Goal: Transaction & Acquisition: Obtain resource

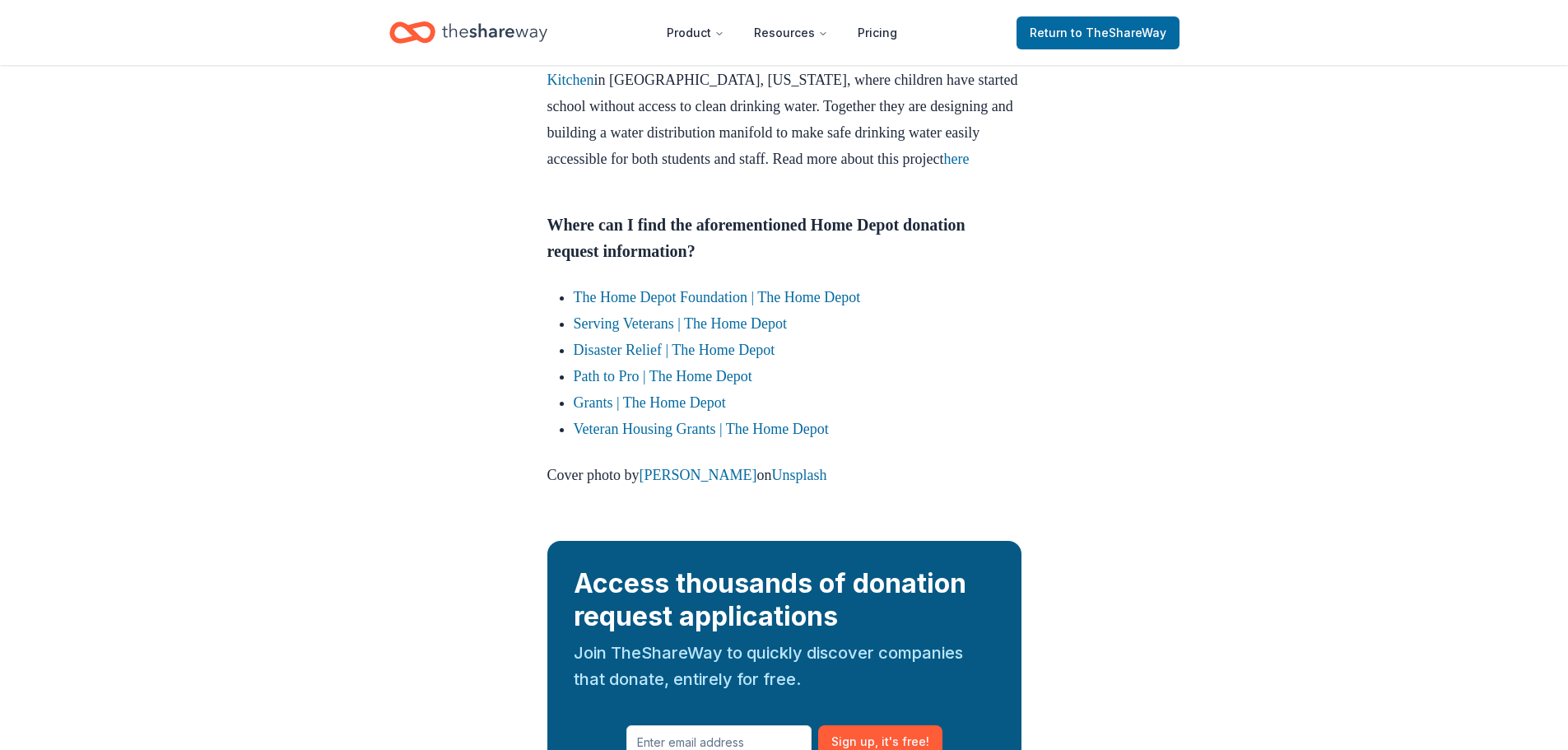
scroll to position [2222, 0]
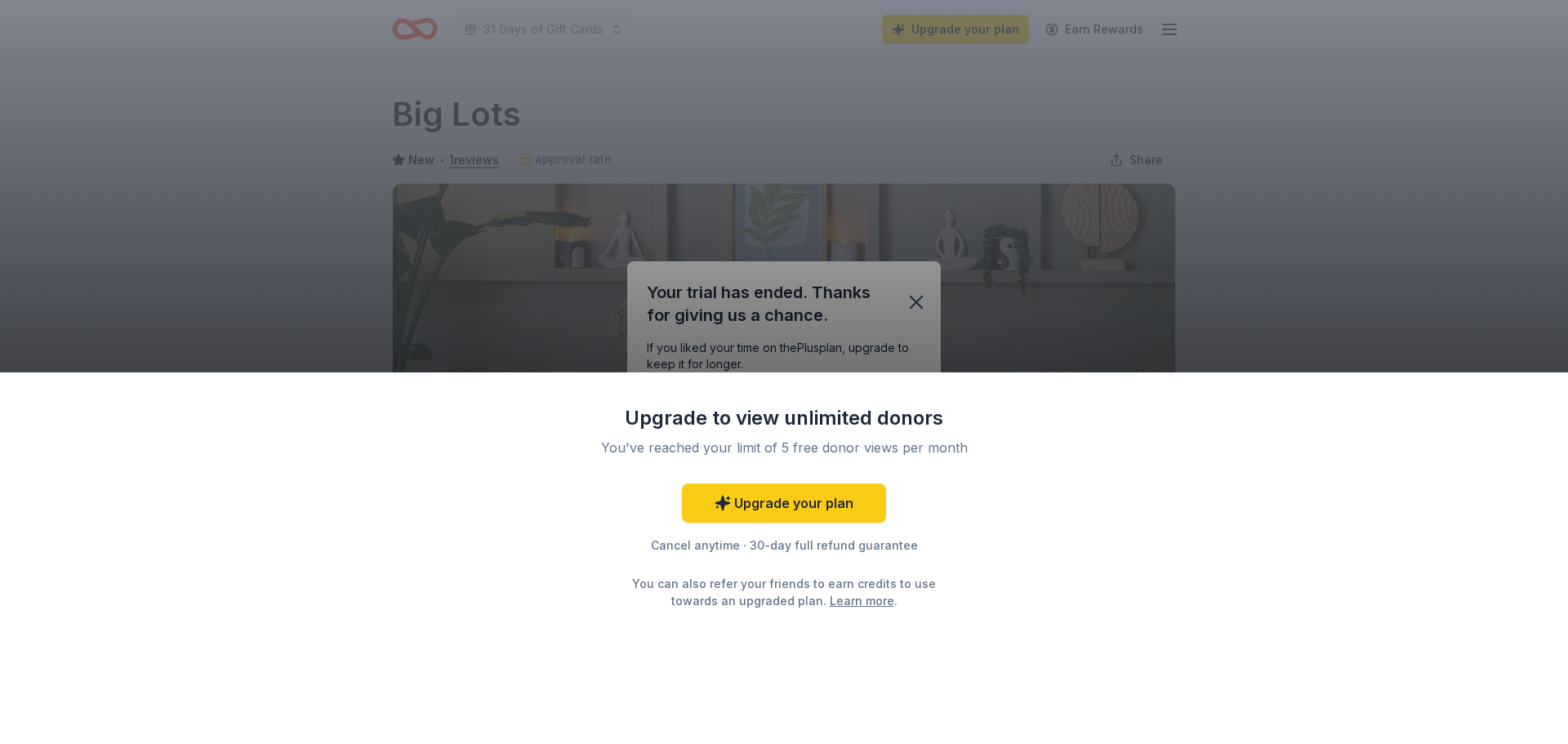
click at [1266, 142] on div "Upgrade to view unlimited donors You've reached your limit of 5 free donor view…" at bounding box center [784, 372] width 1568 height 744
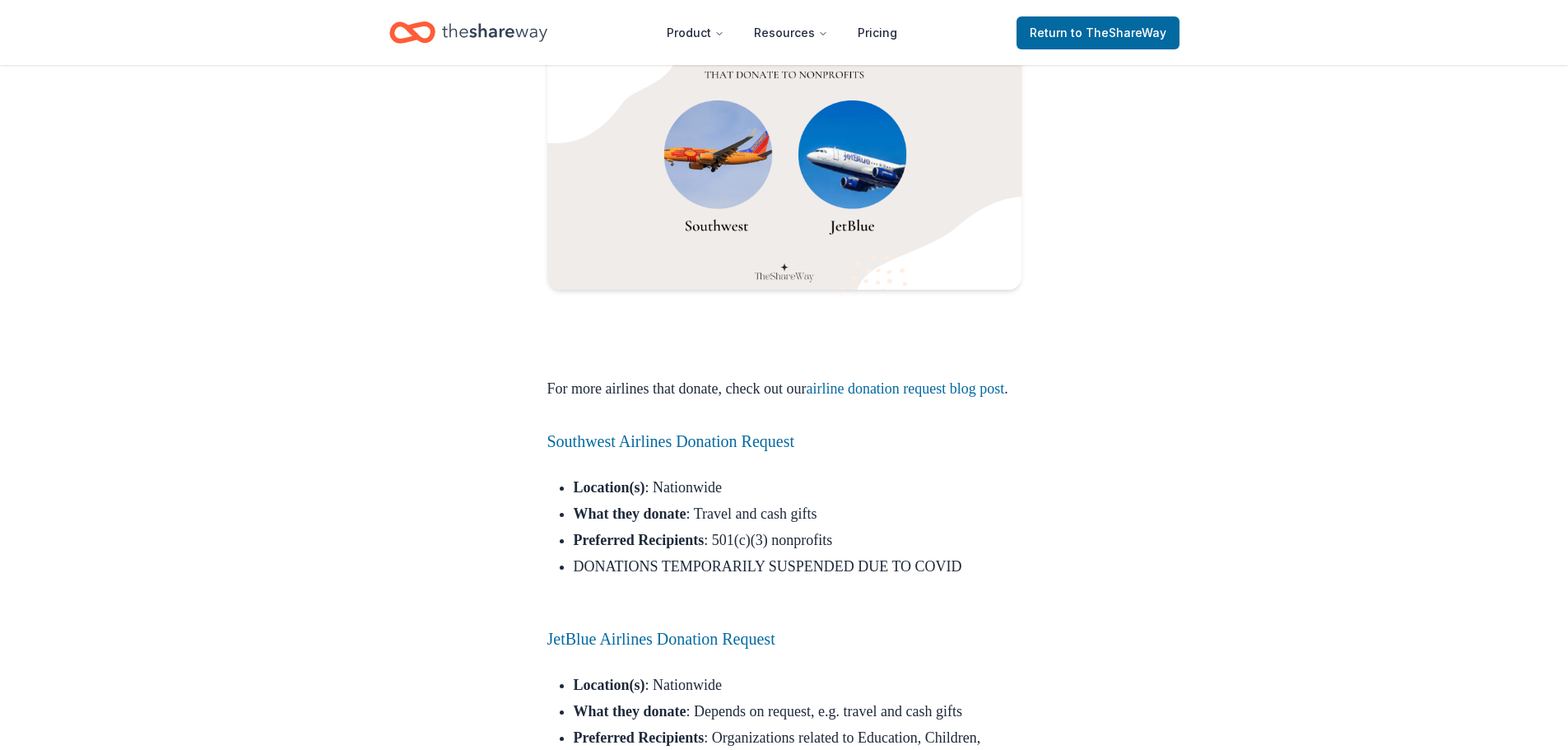
scroll to position [1317, 0]
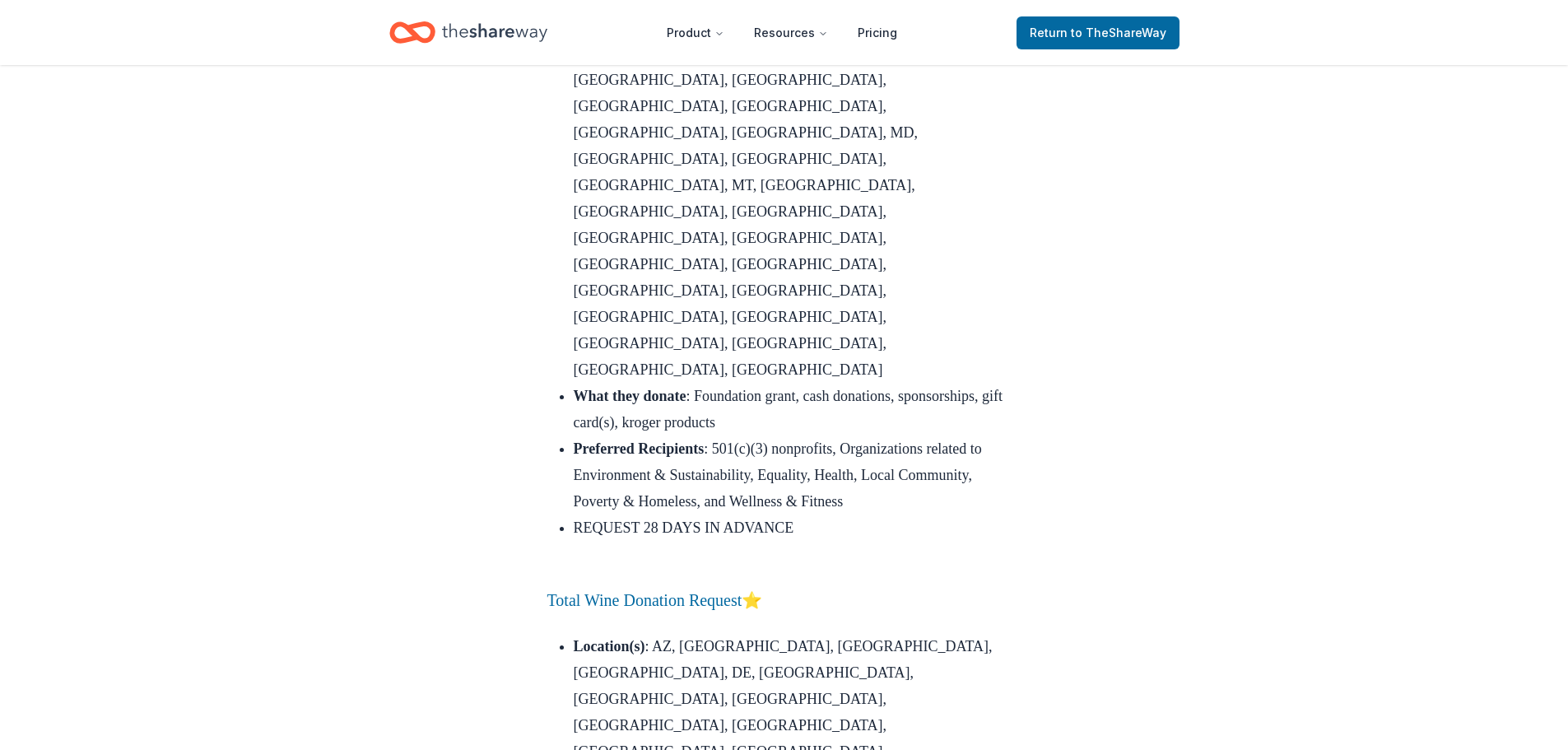
scroll to position [7901, 0]
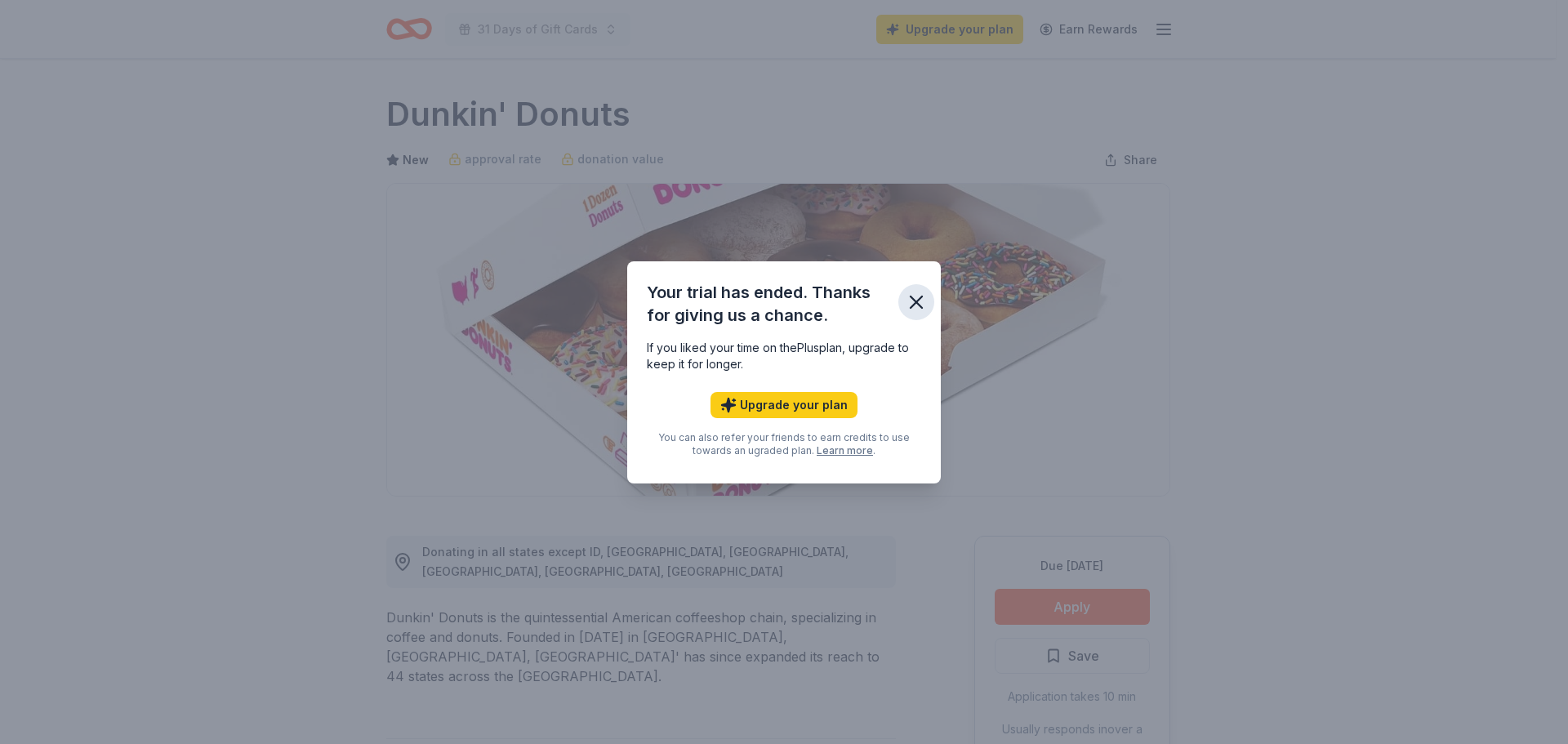
click at [926, 307] on icon "button" at bounding box center [916, 302] width 23 height 23
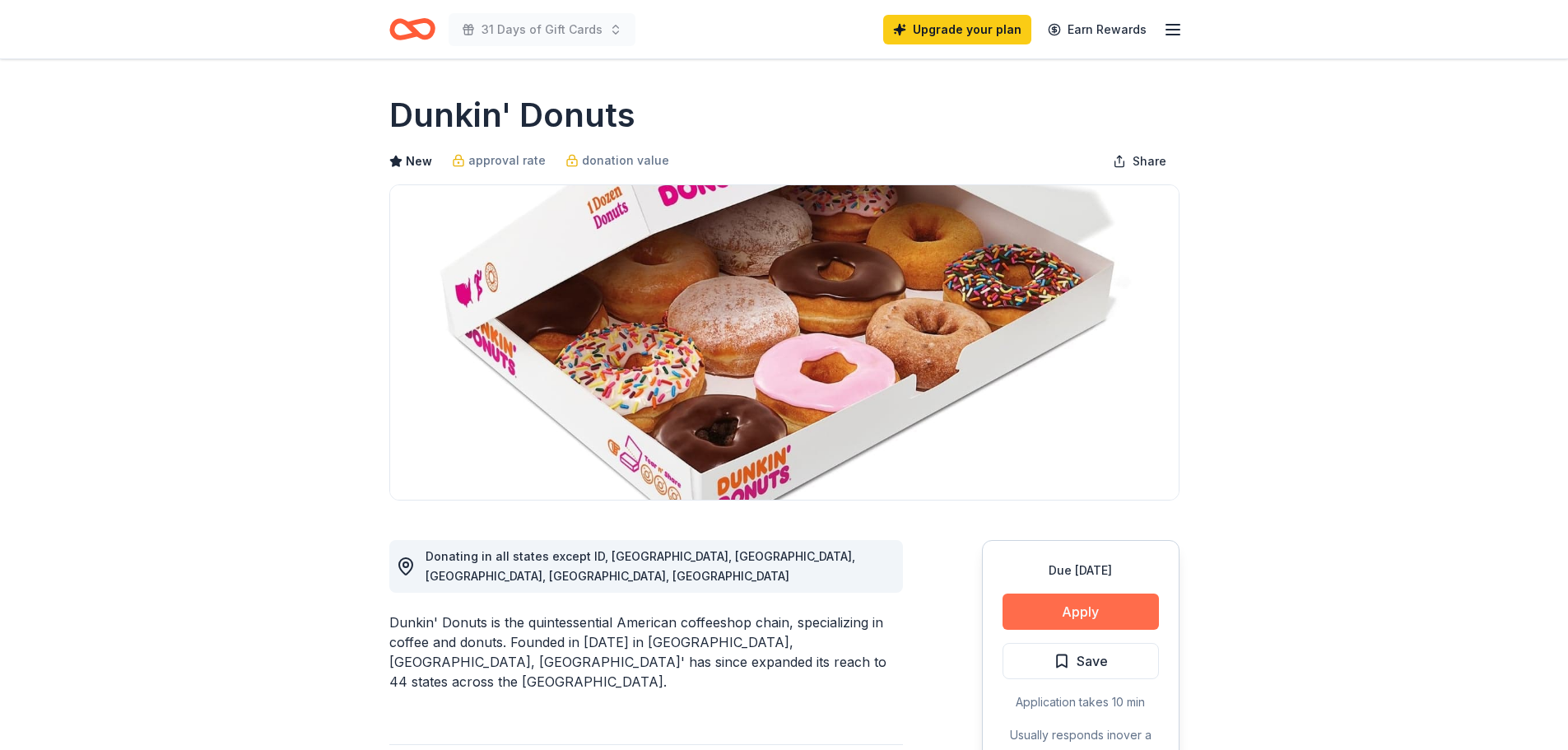
click at [1054, 615] on button "Apply" at bounding box center [1081, 611] width 156 height 36
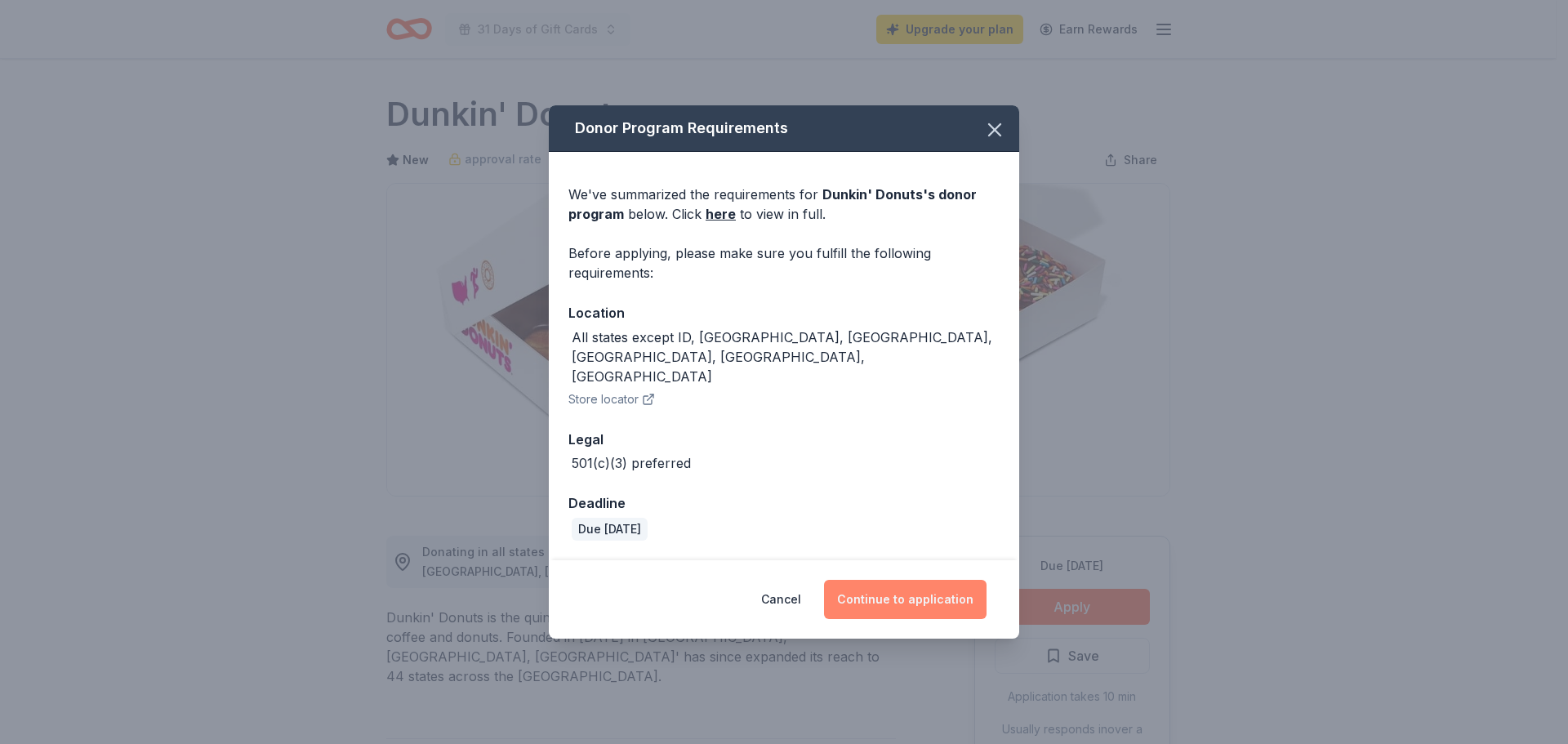
click at [911, 580] on button "Continue to application" at bounding box center [906, 599] width 162 height 39
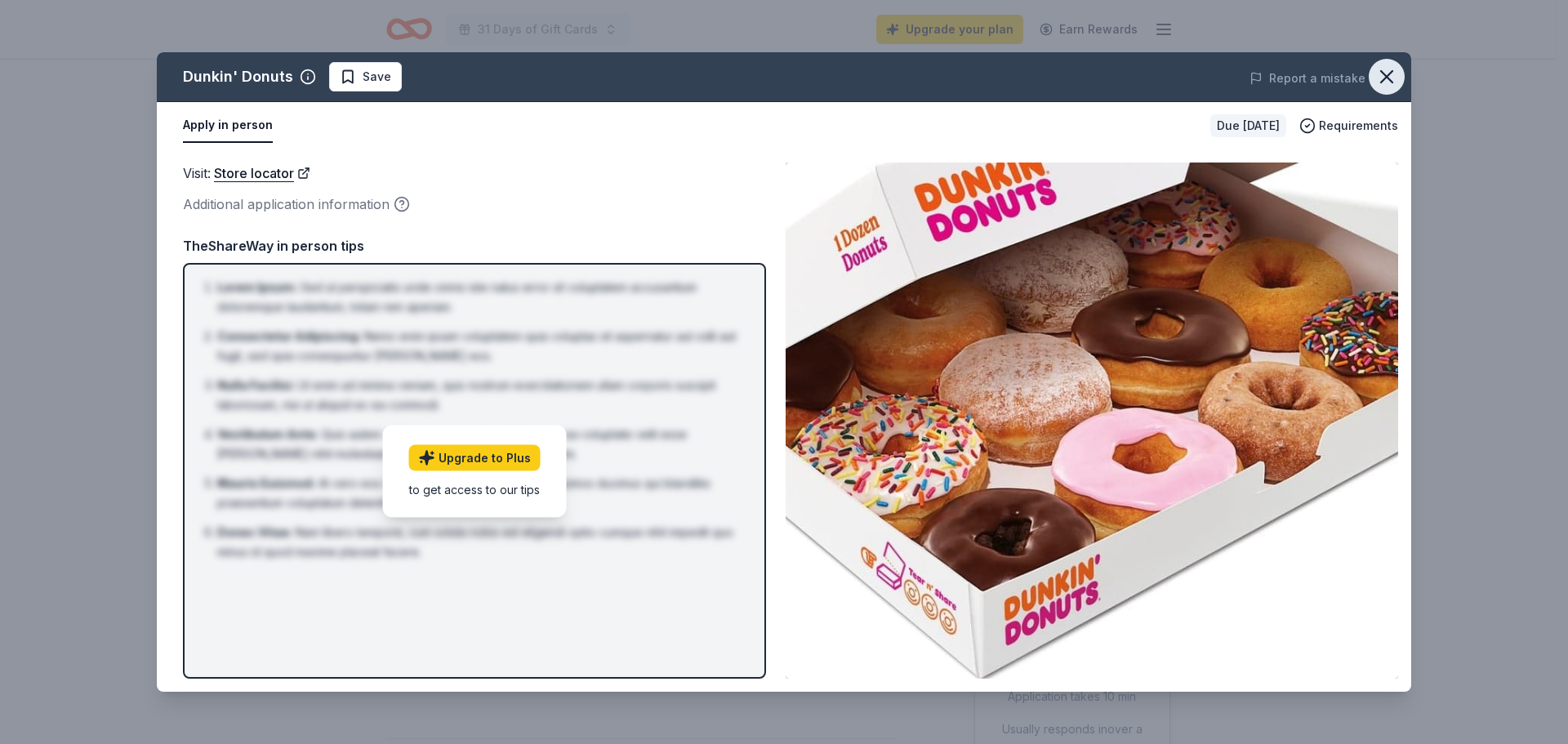
click at [1383, 66] on icon "button" at bounding box center [1387, 77] width 23 height 23
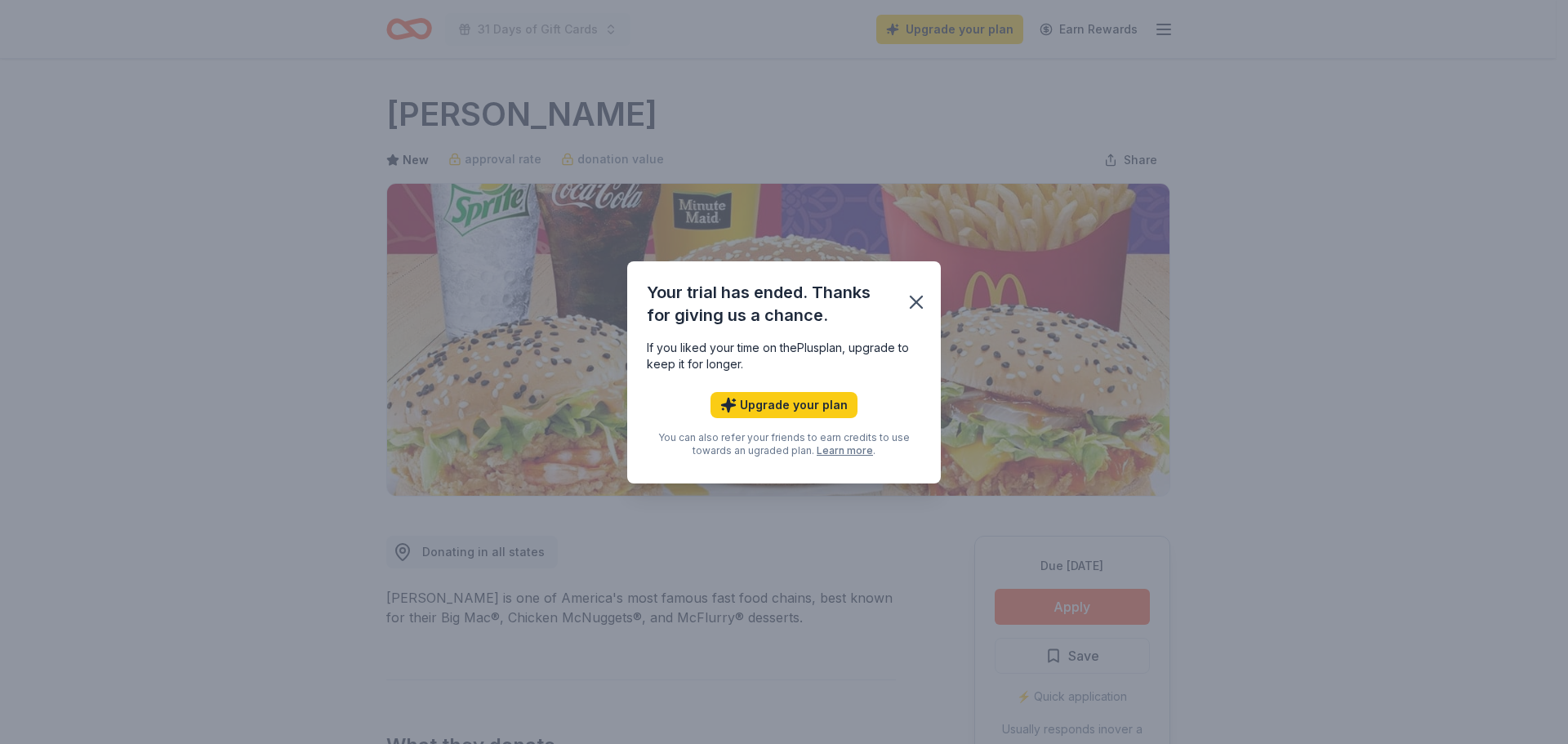
drag, startPoint x: 914, startPoint y: 304, endPoint x: 1116, endPoint y: 643, distance: 394.6
click at [916, 312] on icon "button" at bounding box center [916, 302] width 23 height 23
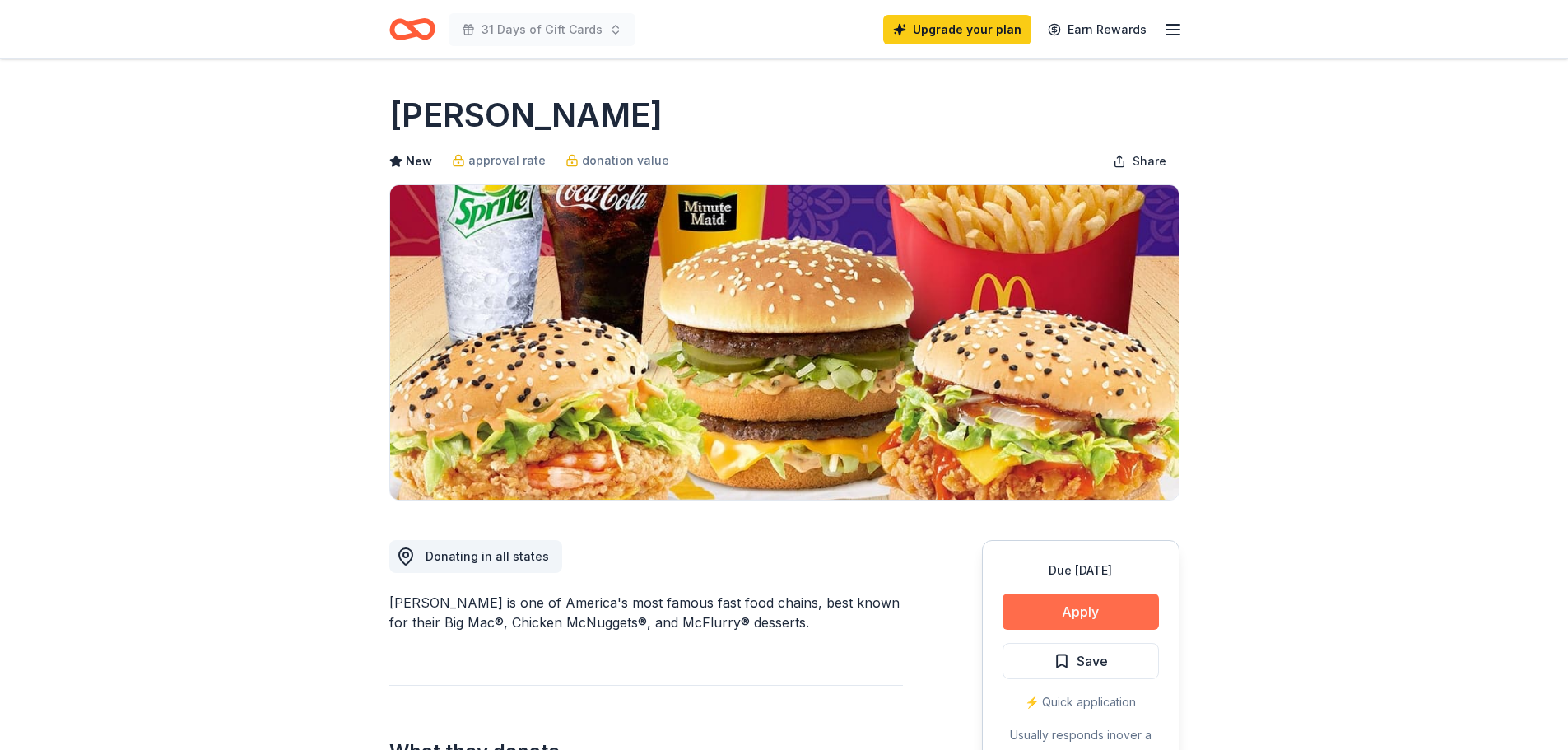
click at [1105, 597] on button "Apply" at bounding box center [1081, 611] width 156 height 36
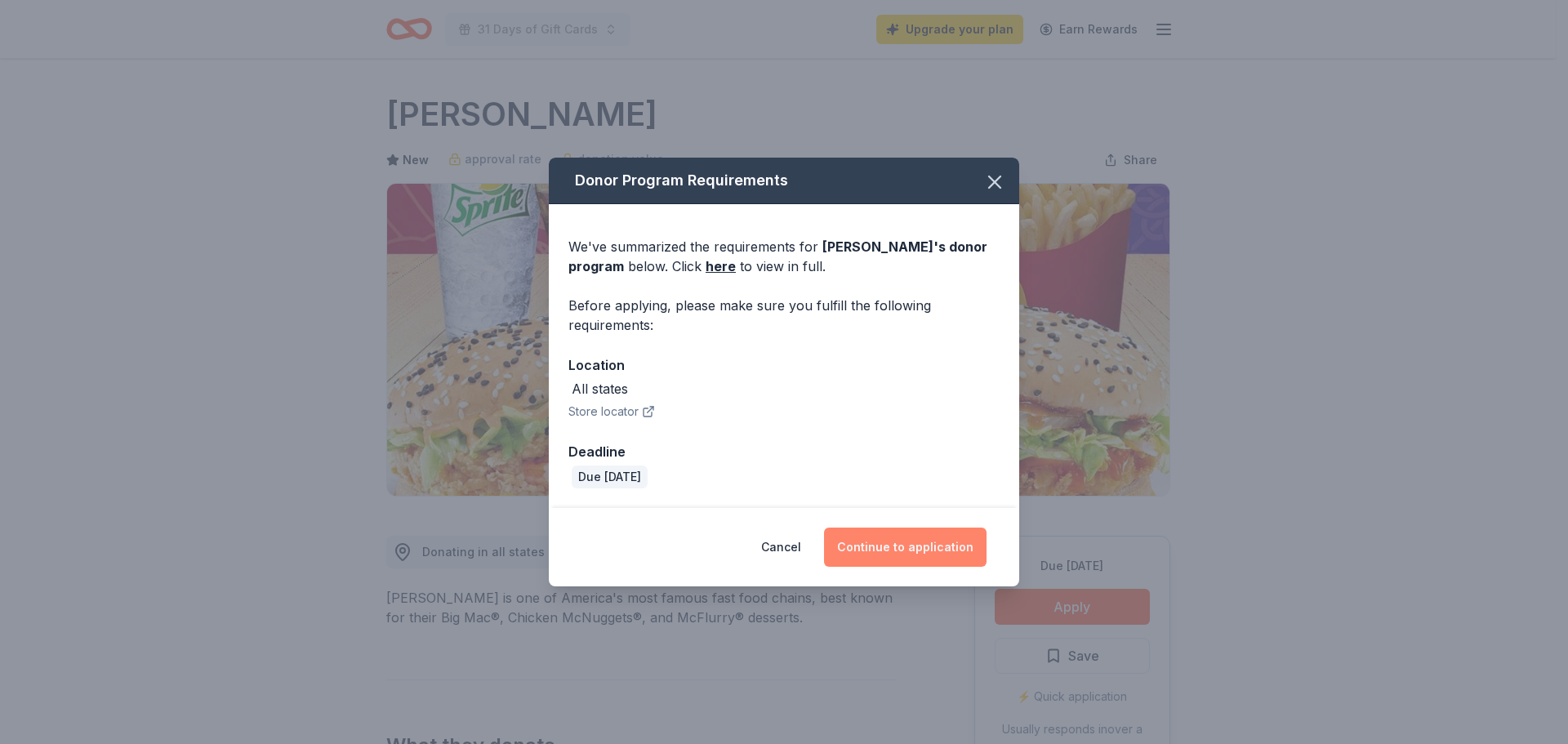
click at [914, 540] on button "Continue to application" at bounding box center [906, 547] width 162 height 39
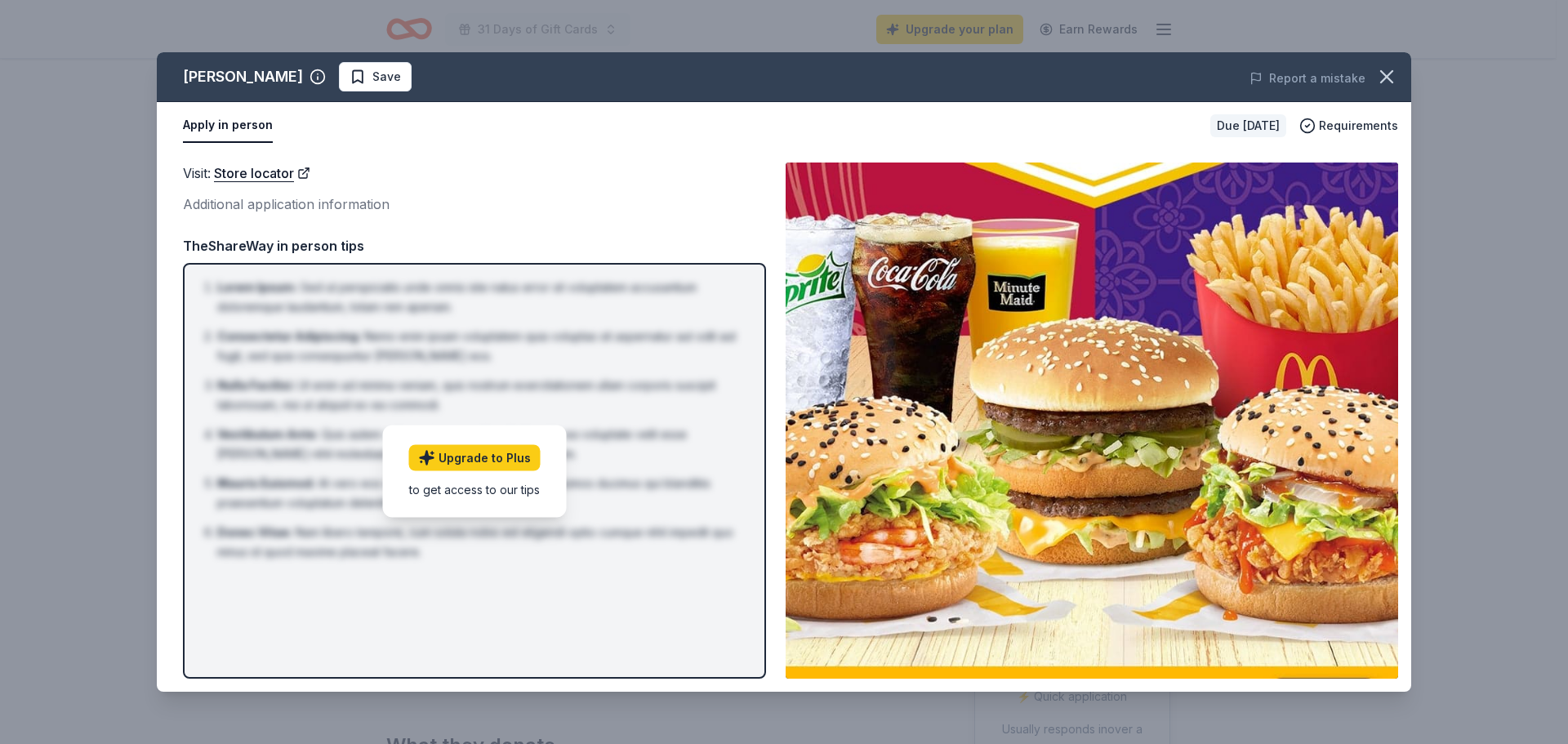
drag, startPoint x: 1385, startPoint y: 68, endPoint x: 1313, endPoint y: 113, distance: 84.9
click at [1313, 113] on div "McDonald's Save Report a mistake Apply in person Due in 22 days Requirements Vi…" at bounding box center [784, 371] width 1255 height 639
click at [1316, 130] on icon "button" at bounding box center [1308, 125] width 17 height 17
click at [340, 210] on div "Additional application information" at bounding box center [474, 205] width 583 height 21
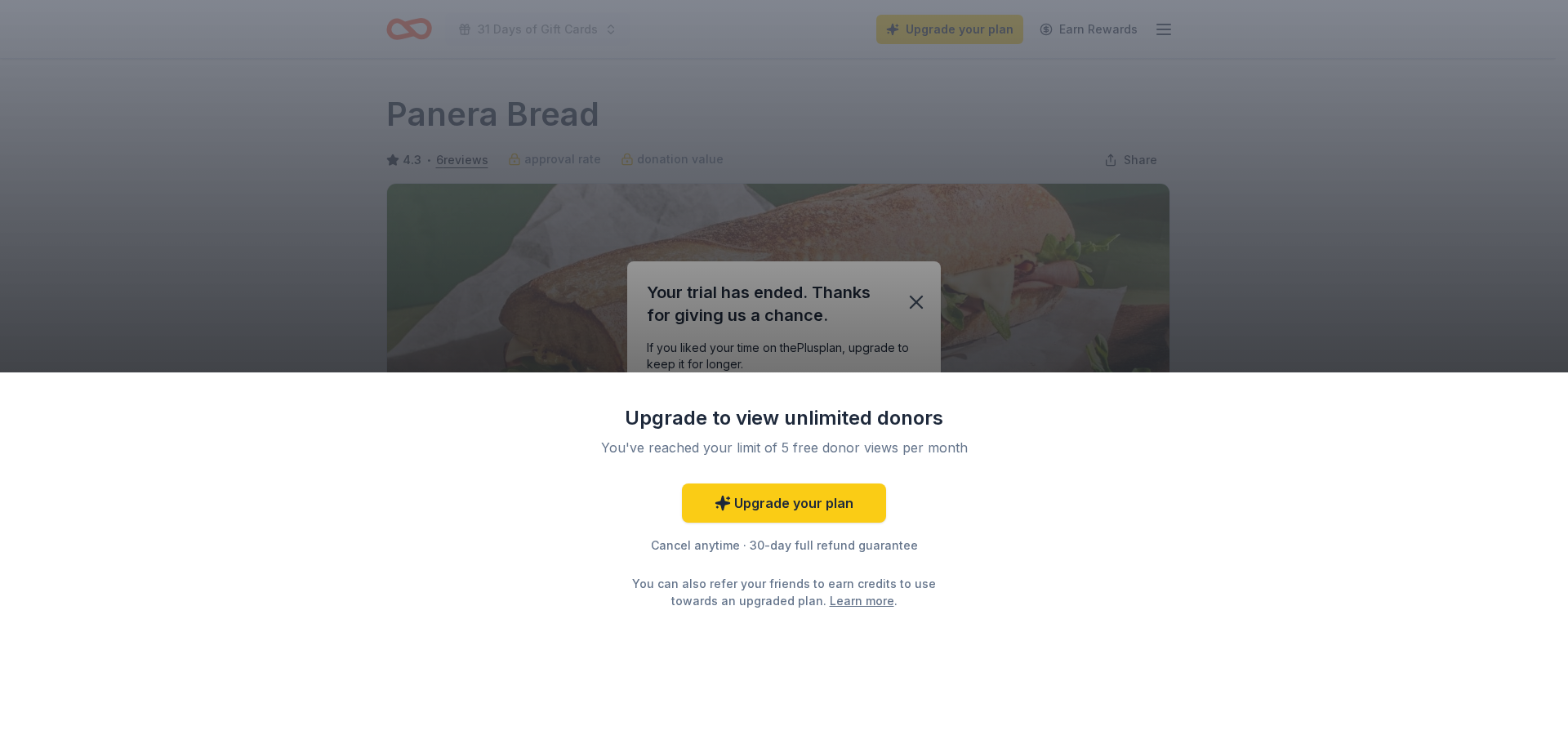
click at [907, 309] on div "Upgrade to view unlimited donors You've reached your limit of 5 free donor view…" at bounding box center [784, 372] width 1568 height 744
click at [815, 314] on div "Upgrade to view unlimited donors You've reached your limit of 5 free donor view…" at bounding box center [784, 372] width 1568 height 744
